Goal: Task Accomplishment & Management: Use online tool/utility

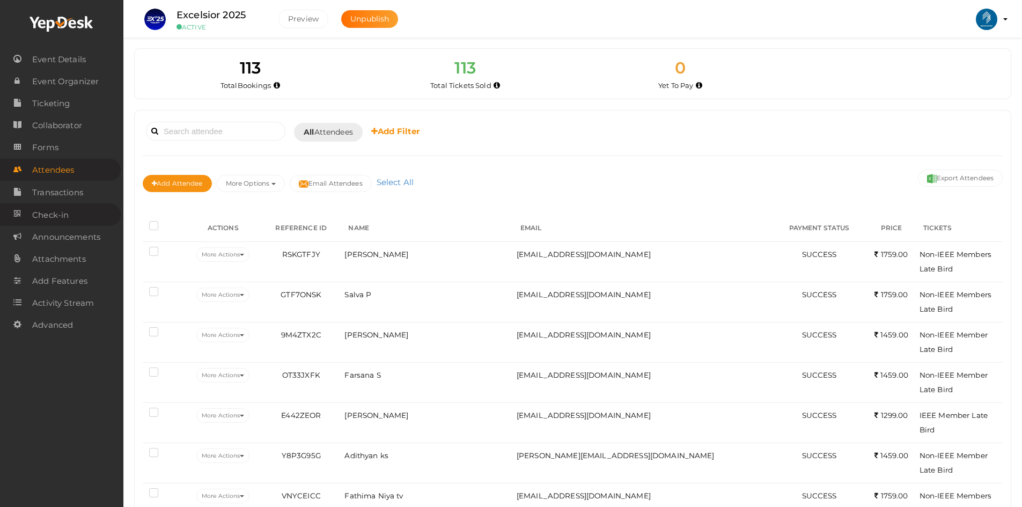
click at [67, 210] on span "Check-in" at bounding box center [50, 214] width 36 height 21
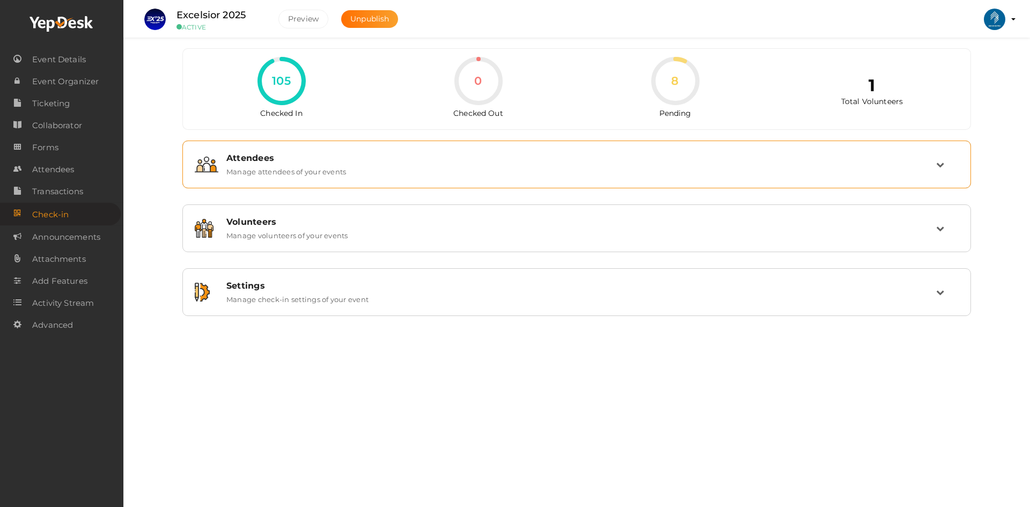
click at [547, 174] on div "Attendees Manage attendees of your events" at bounding box center [577, 164] width 718 height 23
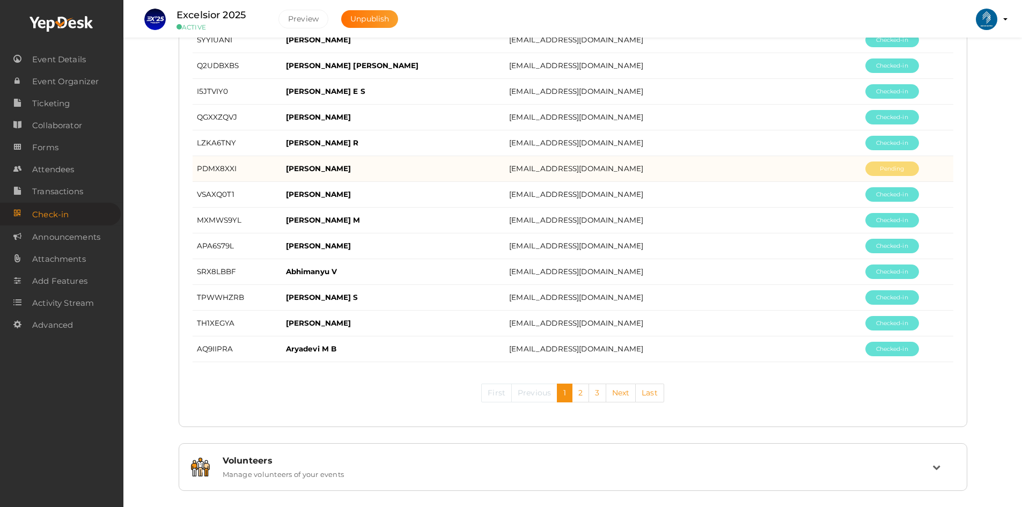
scroll to position [1260, 0]
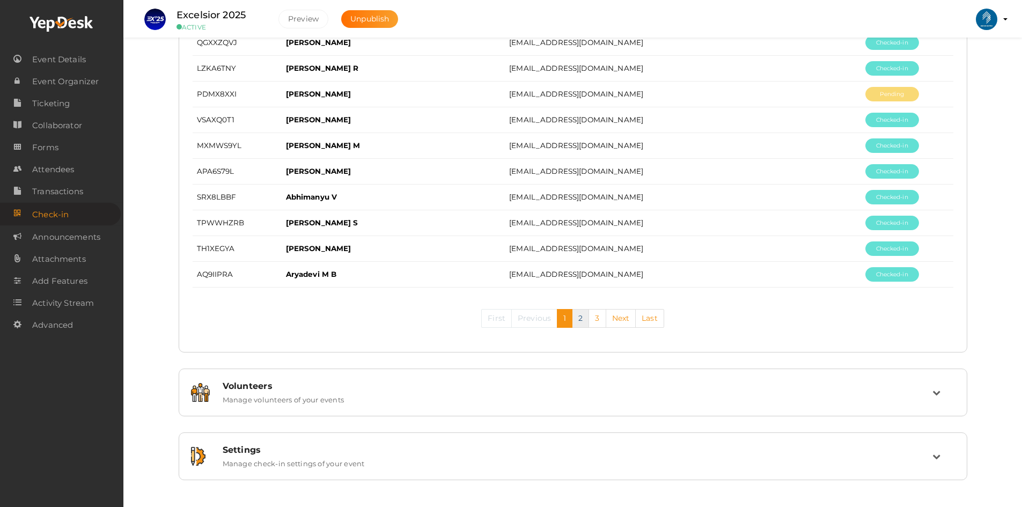
click at [579, 322] on link "2" at bounding box center [580, 318] width 17 height 19
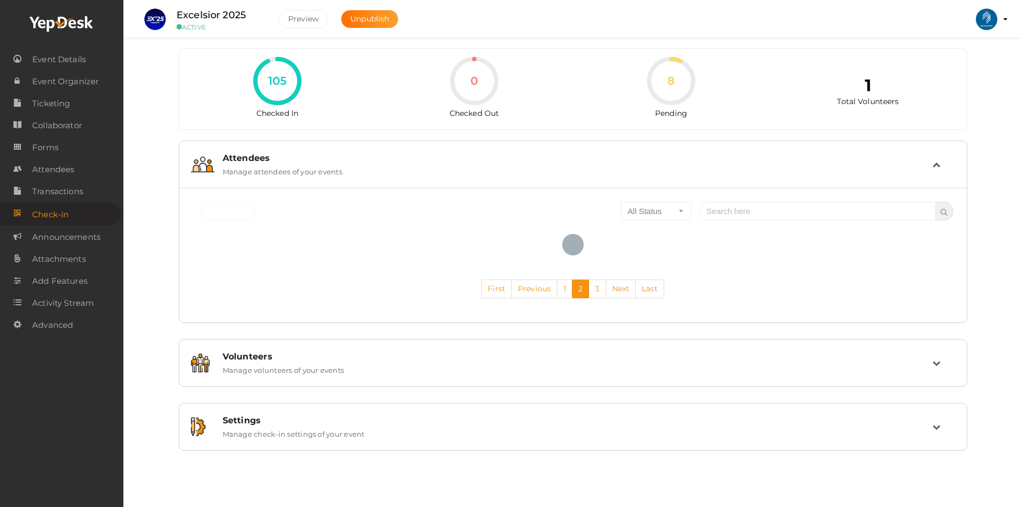
scroll to position [0, 0]
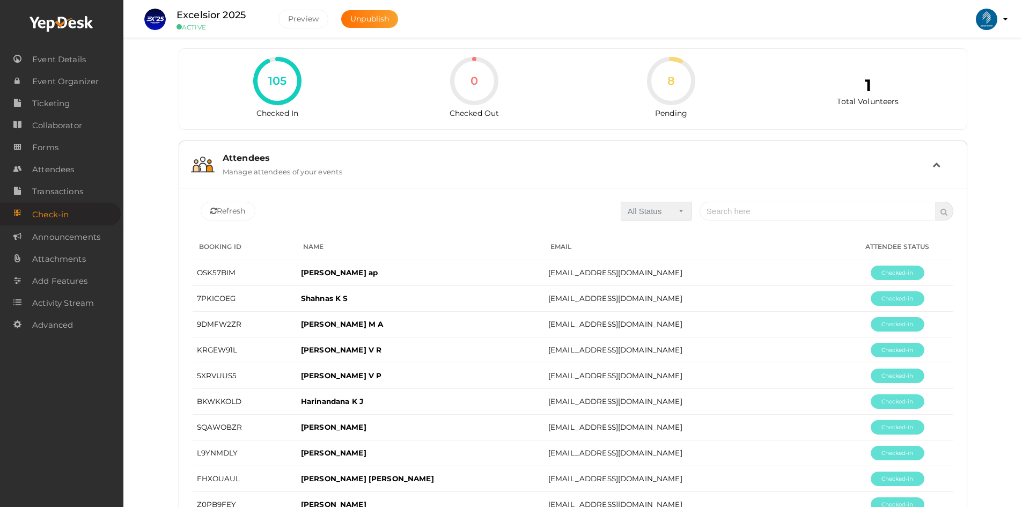
click at [651, 205] on select "All Status Checked In Checked Out Pending" at bounding box center [656, 211] width 71 height 19
click at [625, 202] on select "All Status Checked In Checked Out Pending" at bounding box center [656, 211] width 71 height 19
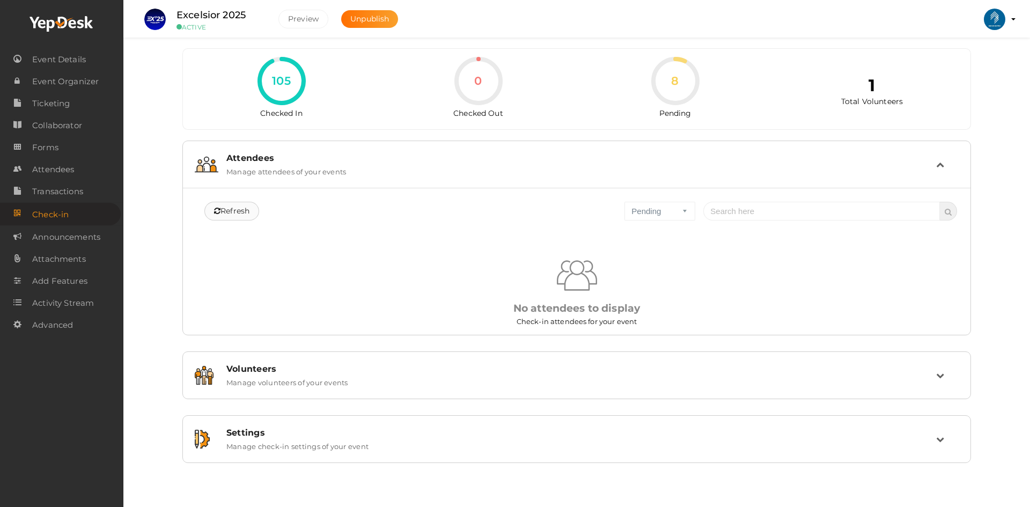
click at [248, 209] on span "Refresh" at bounding box center [231, 211] width 35 height 11
click at [649, 207] on select "All Status Checked In Checked Out Pending" at bounding box center [660, 211] width 71 height 19
click at [625, 202] on select "All Status Checked In Checked Out Pending" at bounding box center [660, 211] width 71 height 19
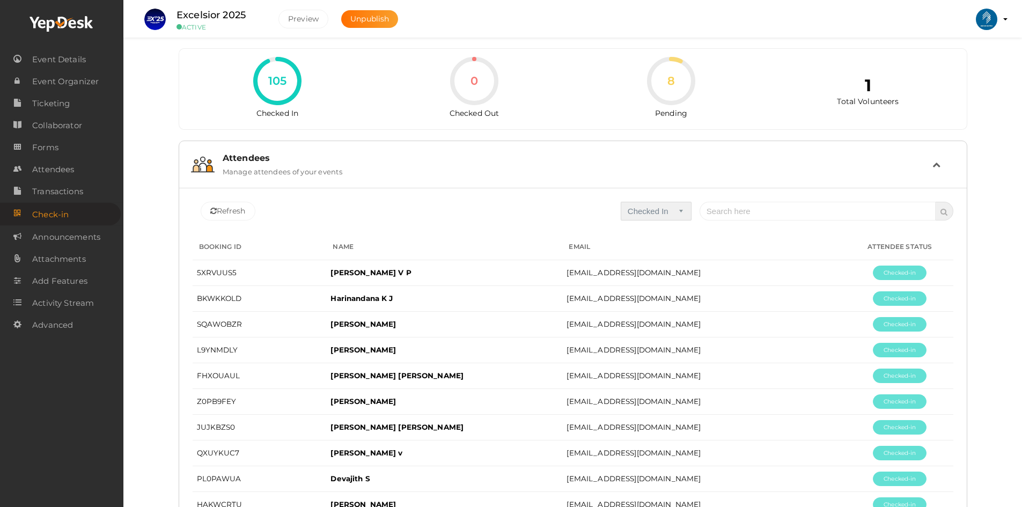
click at [659, 217] on select "All Status Checked In Checked Out Pending" at bounding box center [656, 211] width 71 height 19
click at [625, 202] on select "All Status Checked In Checked Out Pending" at bounding box center [656, 211] width 71 height 19
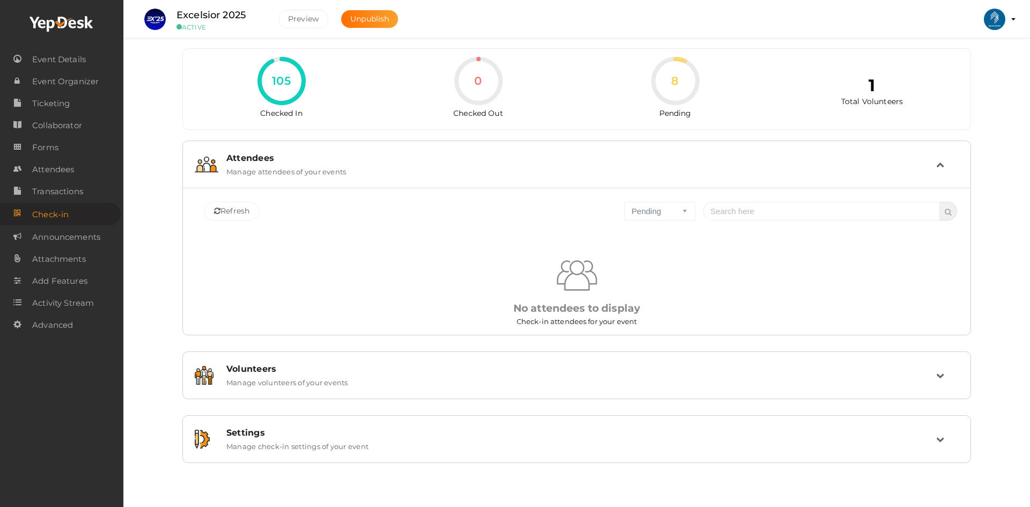
click at [662, 224] on div "No attendees to display Check-in attendees for your event" at bounding box center [576, 255] width 761 height 107
click at [651, 212] on select "All Status Checked In Checked Out Pending" at bounding box center [660, 211] width 71 height 19
select select "0"
click at [625, 202] on select "All Status Checked In Checked Out Pending" at bounding box center [660, 211] width 71 height 19
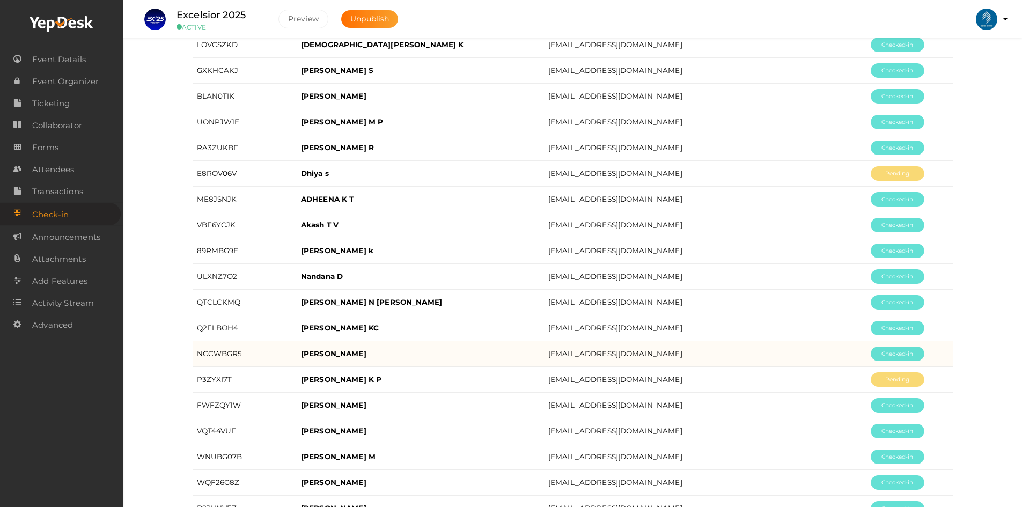
scroll to position [743, 0]
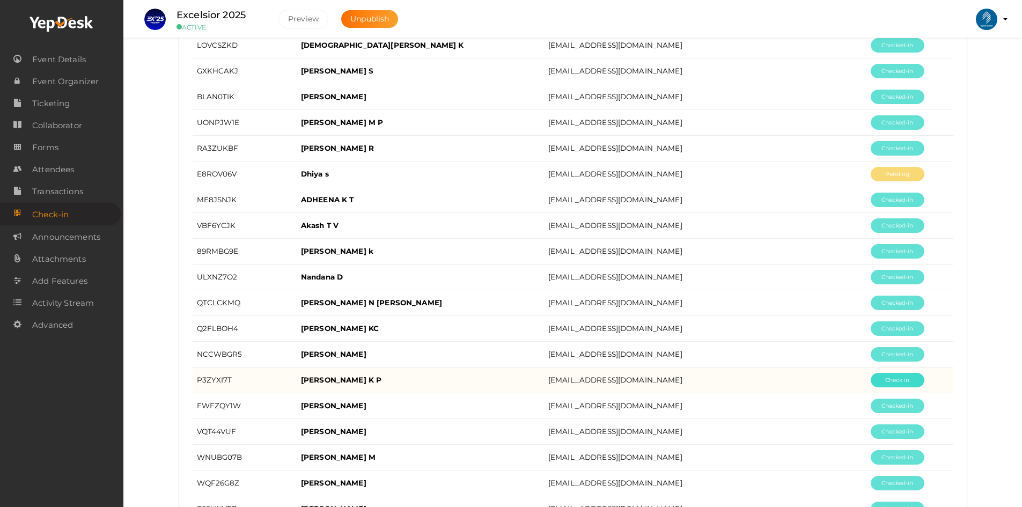
click at [871, 377] on button "Pending" at bounding box center [898, 380] width 54 height 14
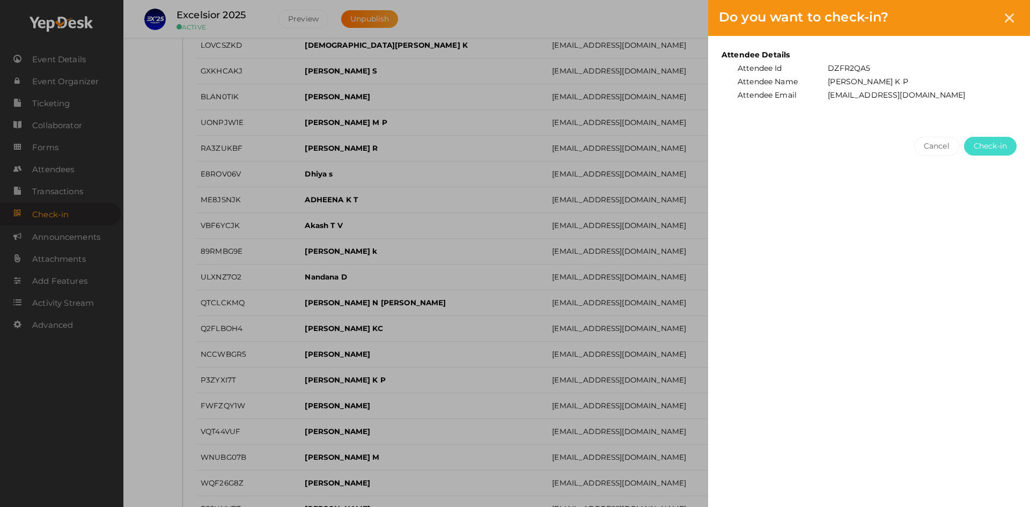
click at [972, 152] on button "Check-in" at bounding box center [990, 146] width 53 height 19
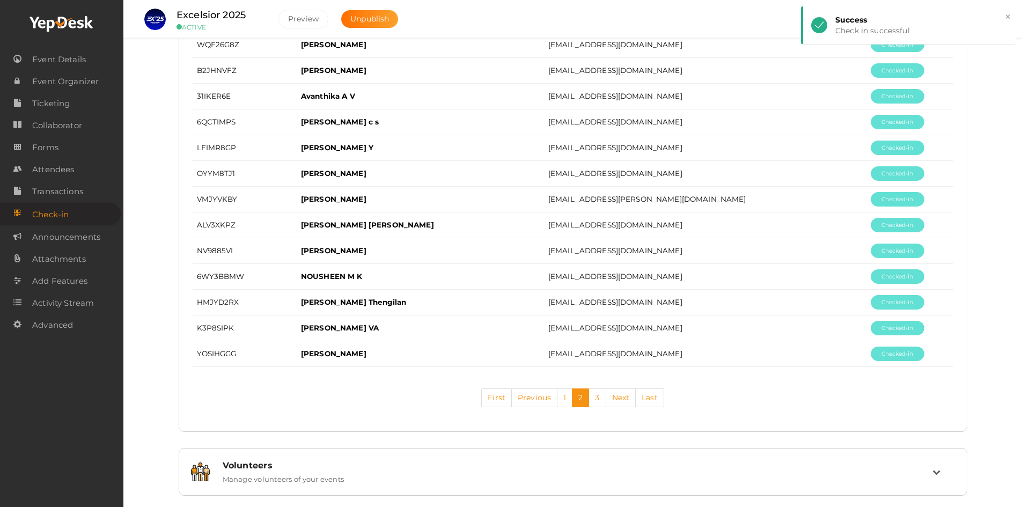
scroll to position [1181, 0]
click at [598, 392] on link "3" at bounding box center [597, 397] width 17 height 19
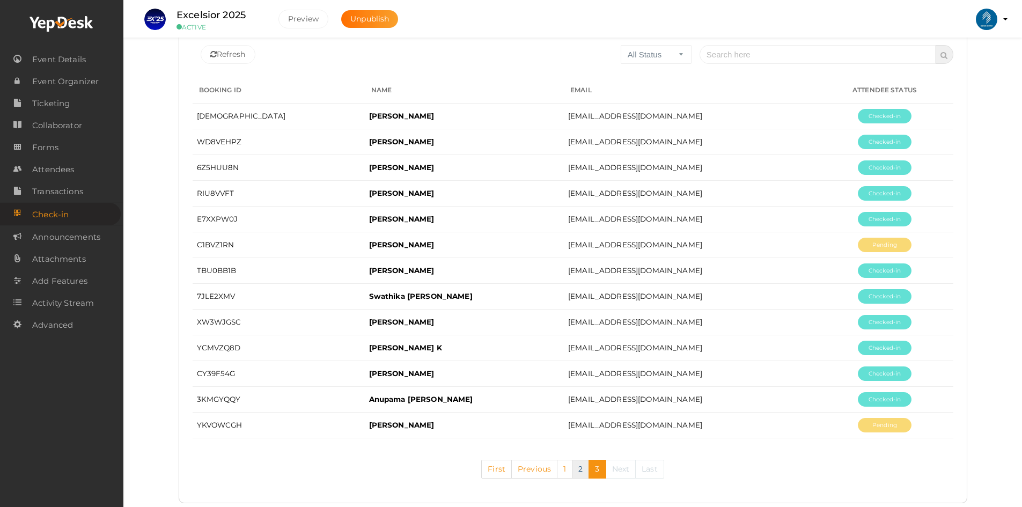
scroll to position [156, 0]
click at [578, 470] on link "2" at bounding box center [580, 469] width 17 height 19
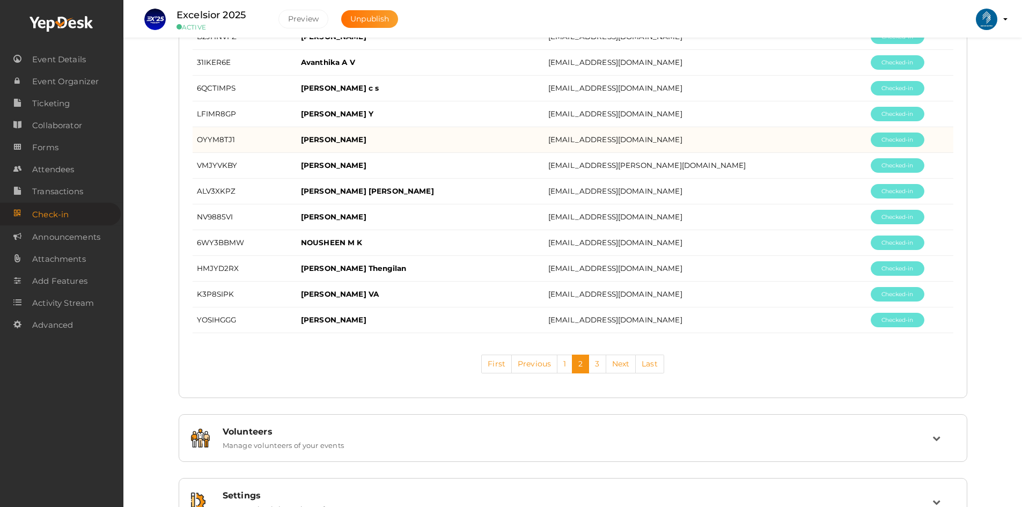
scroll to position [1260, 0]
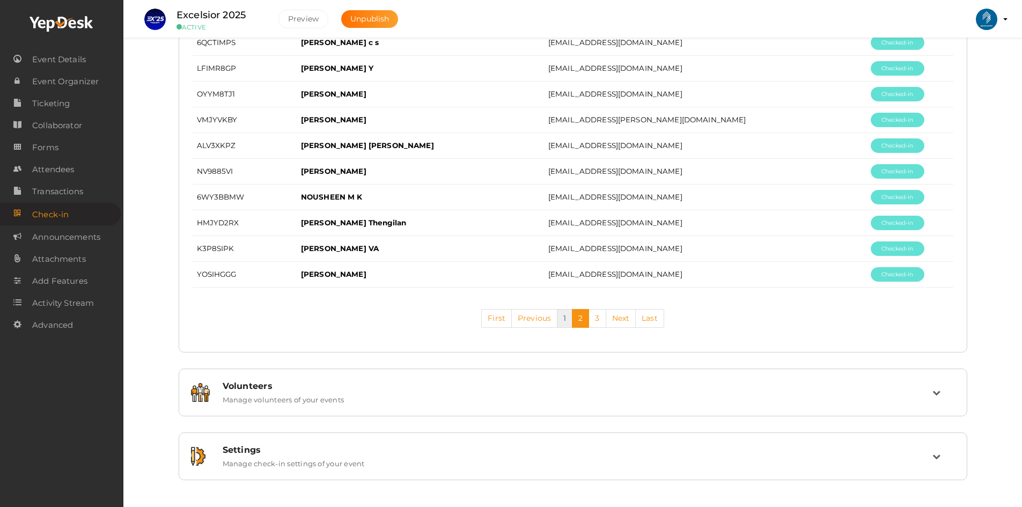
click at [561, 315] on link "1" at bounding box center [565, 318] width 16 height 19
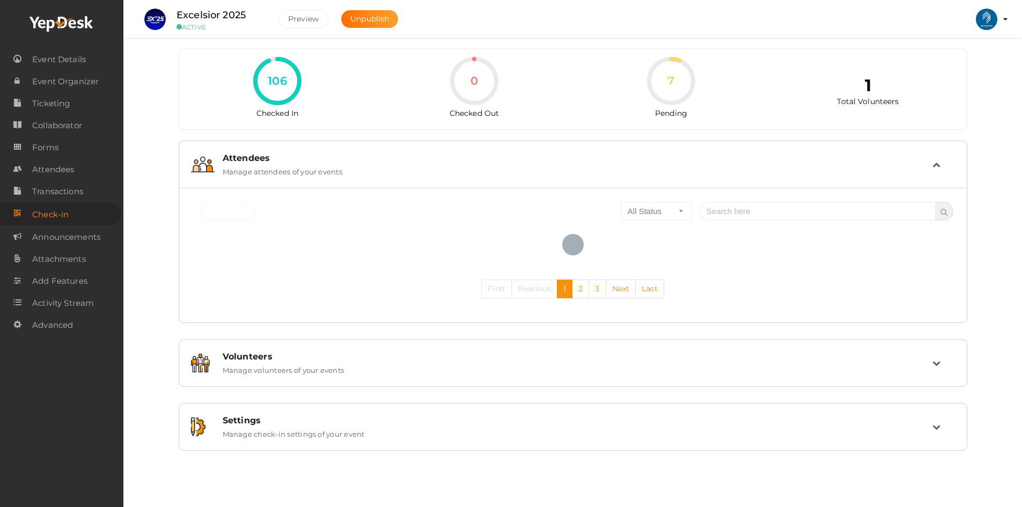
scroll to position [0, 0]
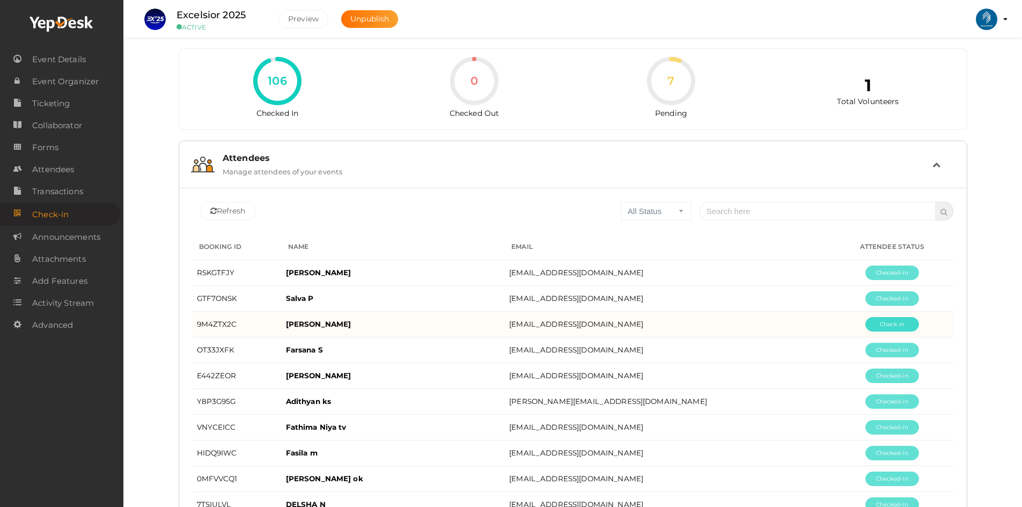
click at [869, 325] on button "Pending" at bounding box center [892, 324] width 54 height 14
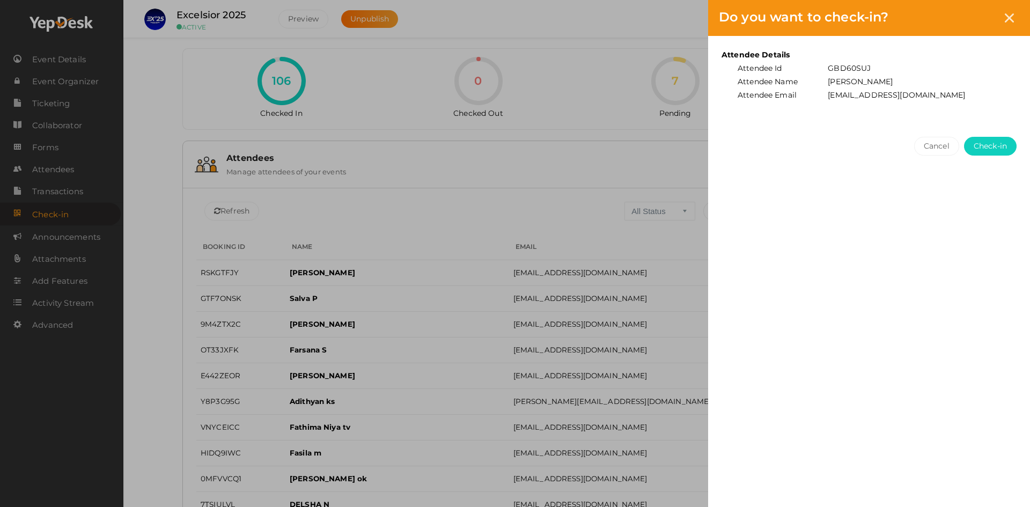
click at [828, 320] on div "Attendee Details Attendee Id GBD60SUJ Attendee Name RAFA MEHRIN Attendee Email …" at bounding box center [869, 264] width 322 height 457
click at [998, 149] on span "Check-in" at bounding box center [990, 146] width 33 height 11
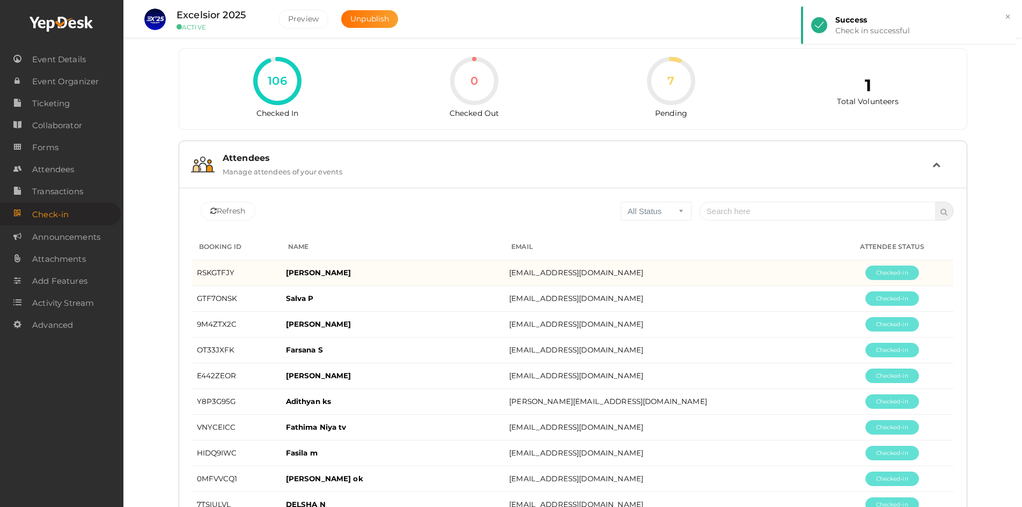
click at [736, 266] on td "[EMAIL_ADDRESS][DOMAIN_NAME]" at bounding box center [668, 273] width 326 height 26
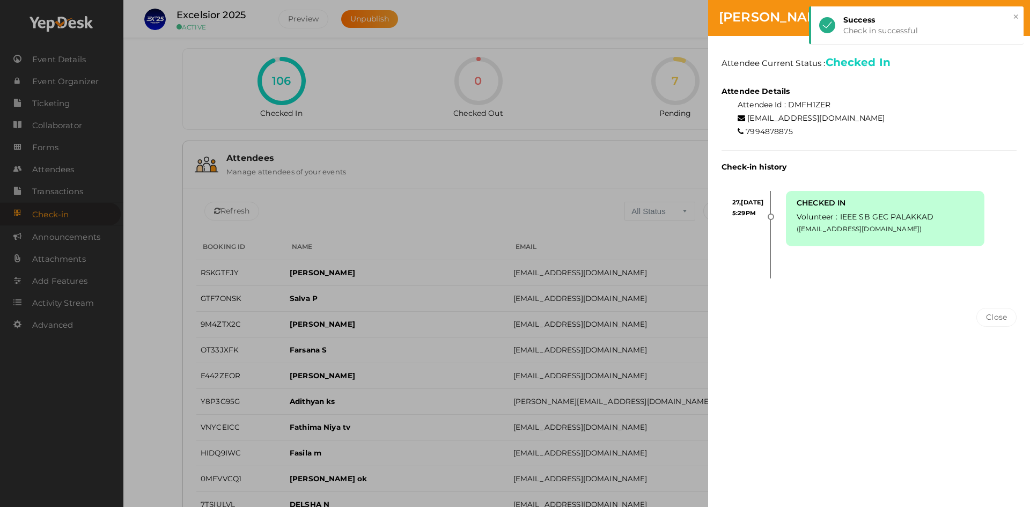
click at [669, 193] on div "[PERSON_NAME] Attendee Current Status : Checked In Attendee Details Attendee Id…" at bounding box center [515, 253] width 1030 height 507
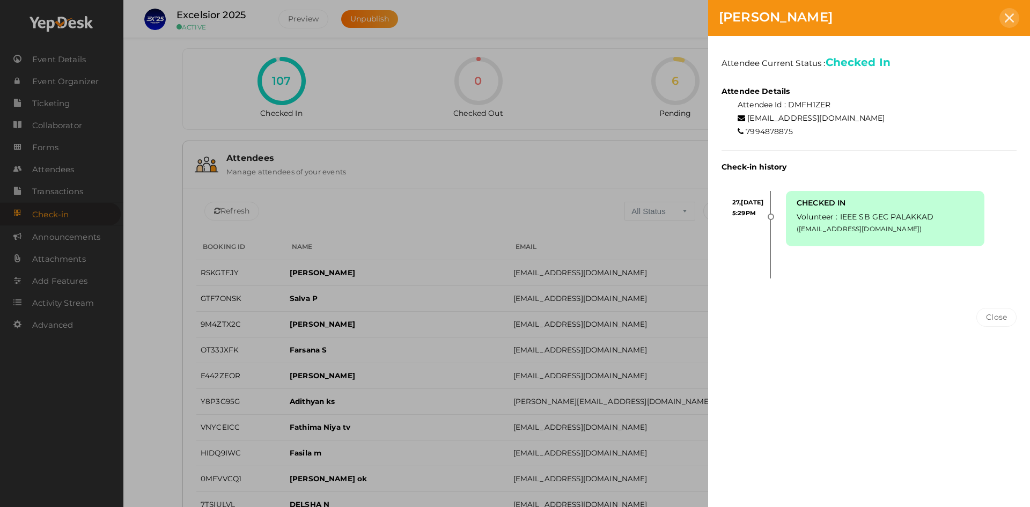
click at [1005, 13] on div at bounding box center [1010, 18] width 20 height 20
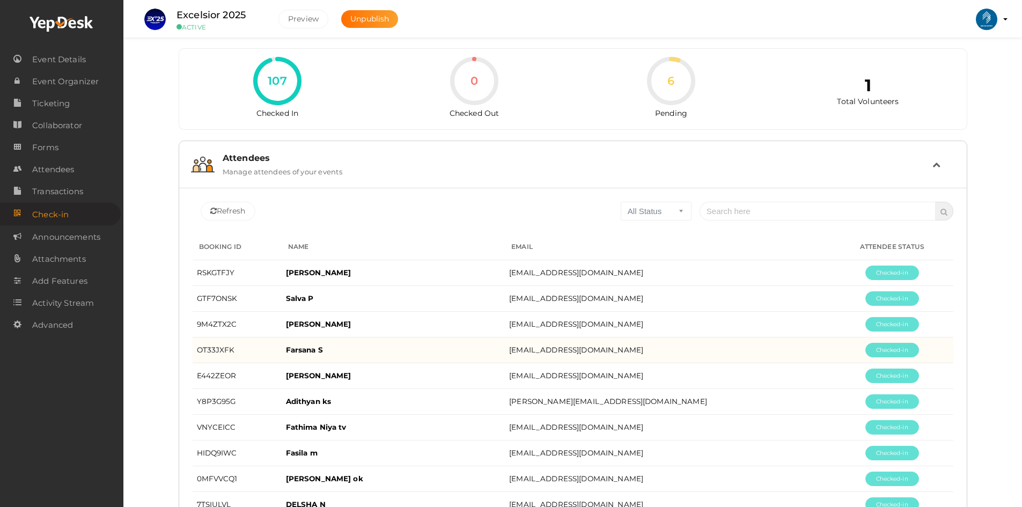
click at [395, 337] on td "Farsana S" at bounding box center [394, 350] width 224 height 26
